Goal: Task Accomplishment & Management: Manage account settings

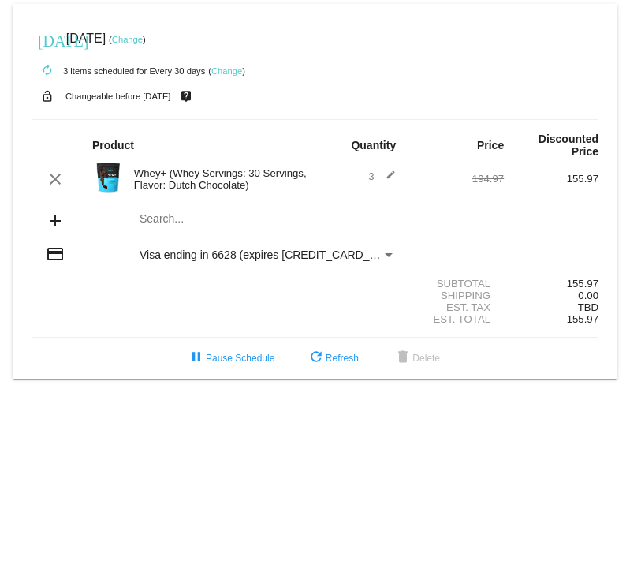
click at [229, 73] on link "Change" at bounding box center [226, 70] width 31 height 9
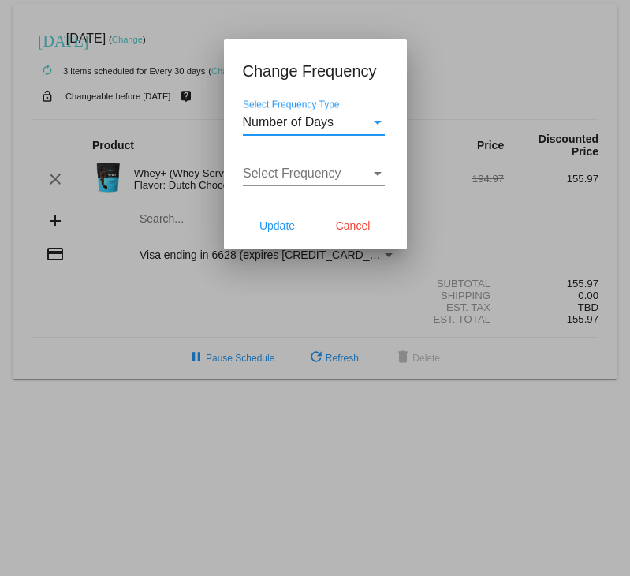
click at [322, 128] on span "Number of Days" at bounding box center [289, 121] width 92 height 13
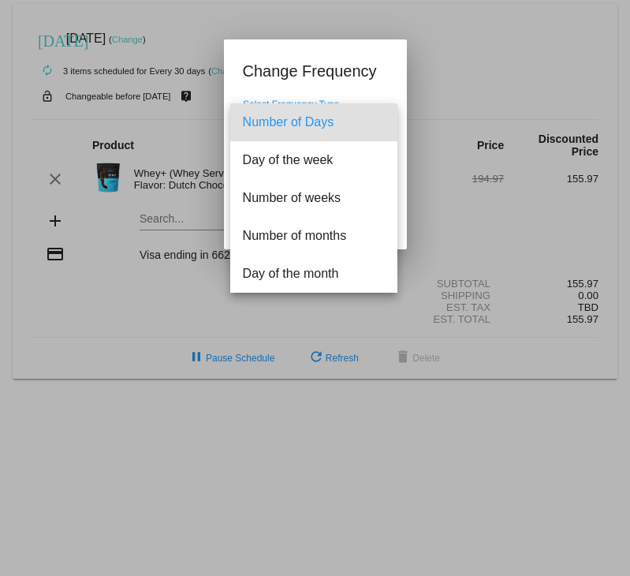
click at [198, 283] on div at bounding box center [315, 288] width 630 height 576
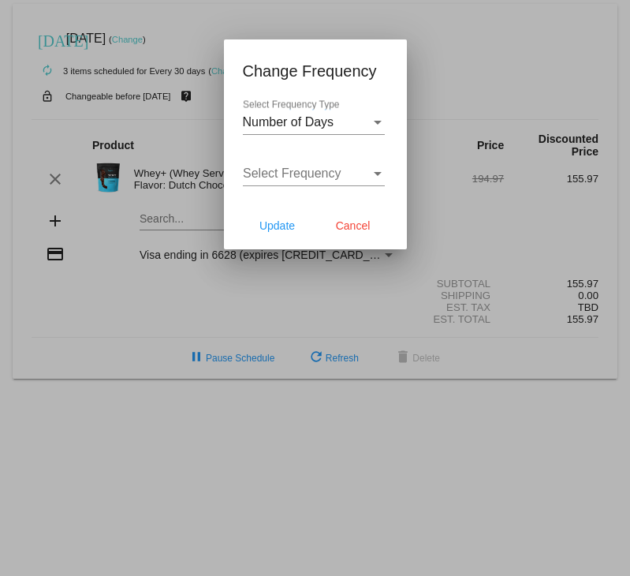
click at [301, 169] on span "Select Frequency" at bounding box center [292, 172] width 99 height 13
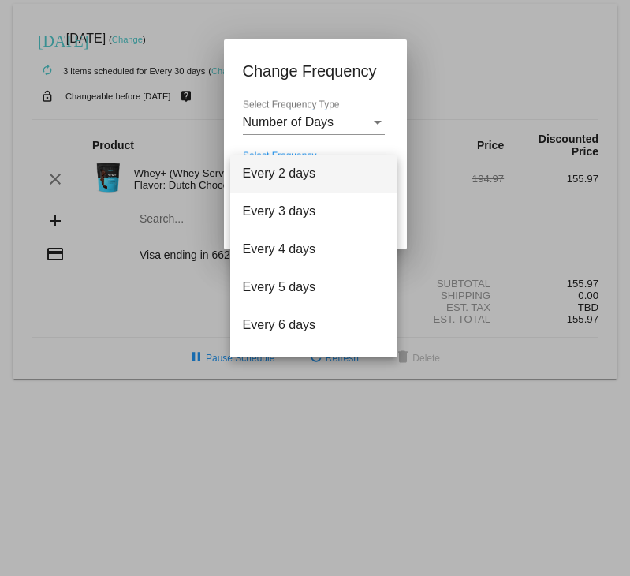
click at [185, 310] on div at bounding box center [315, 288] width 630 height 576
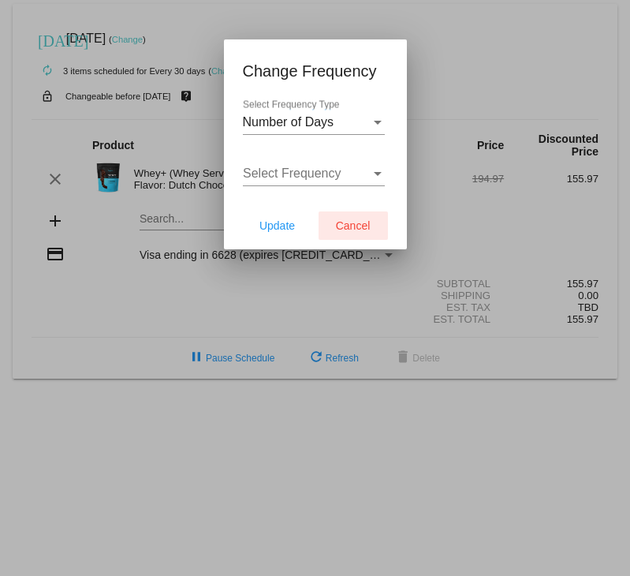
click at [347, 226] on span "Cancel" at bounding box center [353, 225] width 35 height 13
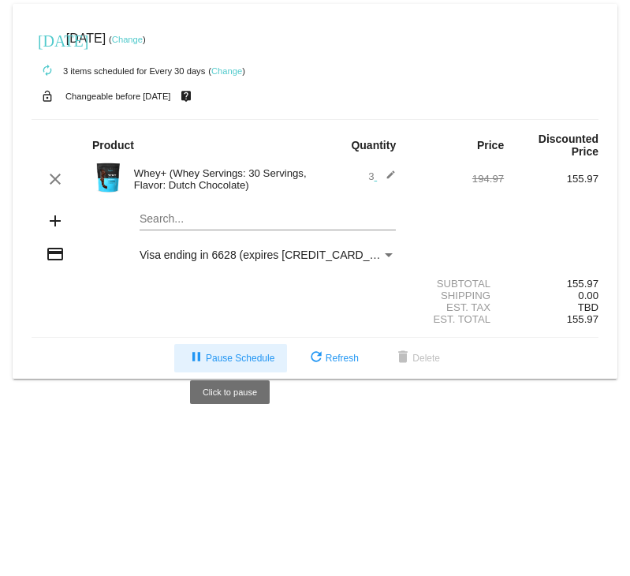
click at [213, 353] on span "pause Pause Schedule" at bounding box center [231, 358] width 88 height 11
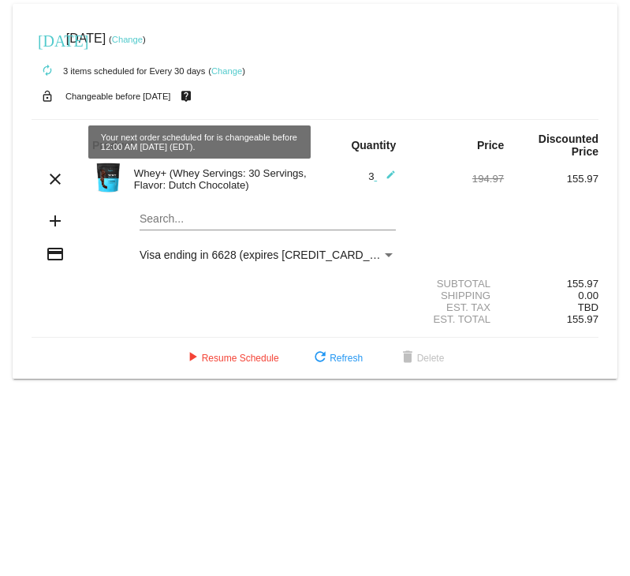
click at [196, 94] on mat-icon "live_help" at bounding box center [186, 96] width 19 height 21
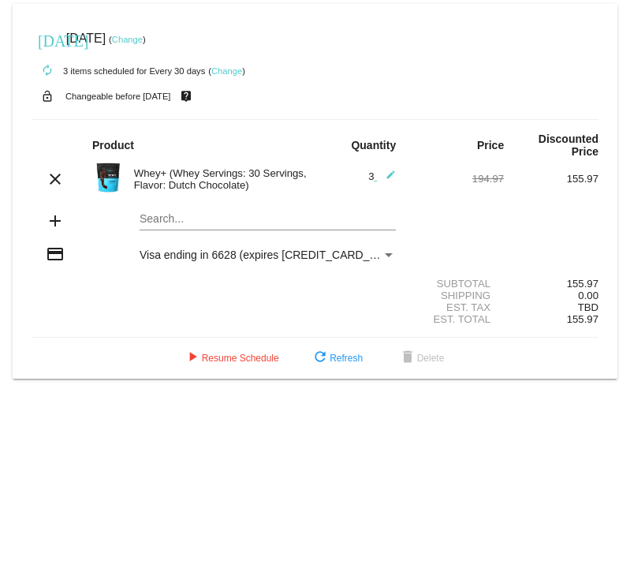
click at [196, 94] on mat-icon "live_help" at bounding box center [186, 96] width 19 height 21
click at [143, 41] on link "Change" at bounding box center [127, 39] width 31 height 9
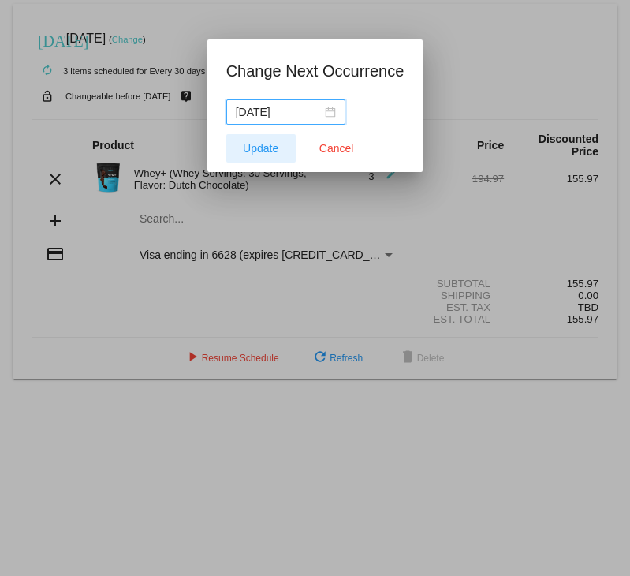
click at [272, 150] on span "Update" at bounding box center [260, 148] width 35 height 13
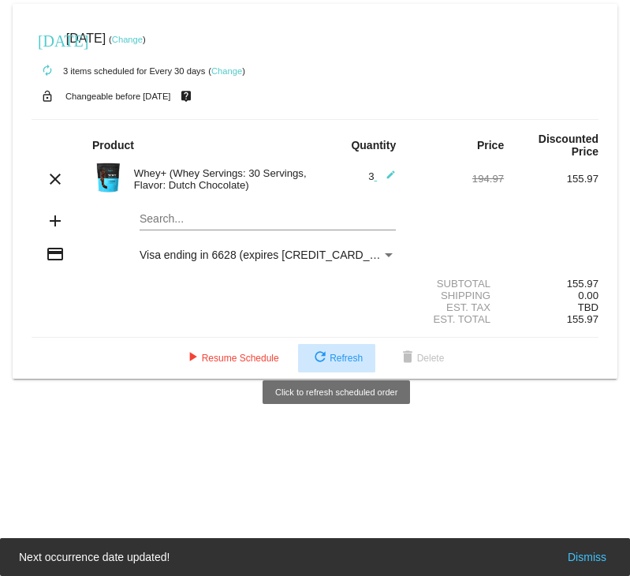
click at [342, 353] on span "refresh Refresh" at bounding box center [337, 358] width 52 height 11
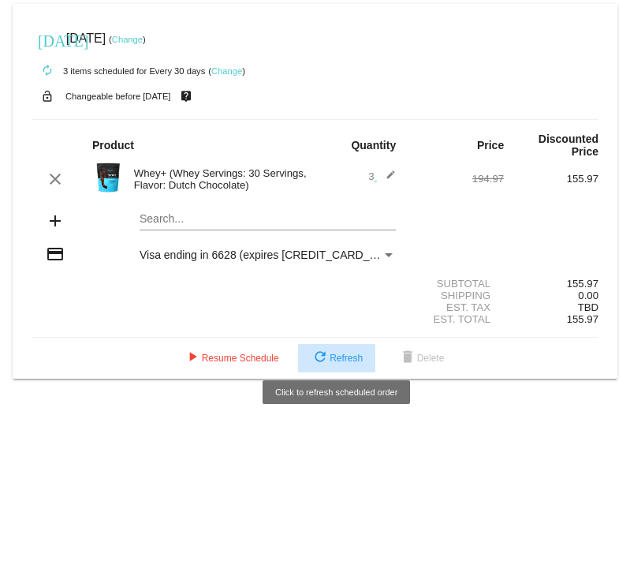
click at [342, 353] on span "refresh Refresh" at bounding box center [337, 358] width 52 height 11
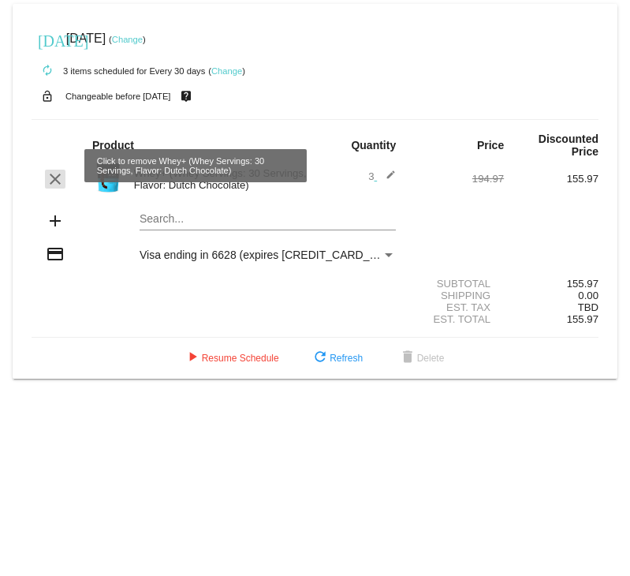
click at [53, 170] on mat-icon "clear" at bounding box center [55, 179] width 19 height 19
